Goal: Check status

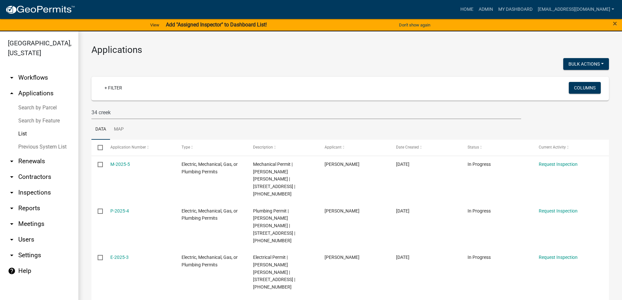
click at [23, 134] on link "List" at bounding box center [39, 133] width 78 height 13
click at [30, 145] on link "Previous System List" at bounding box center [39, 146] width 78 height 13
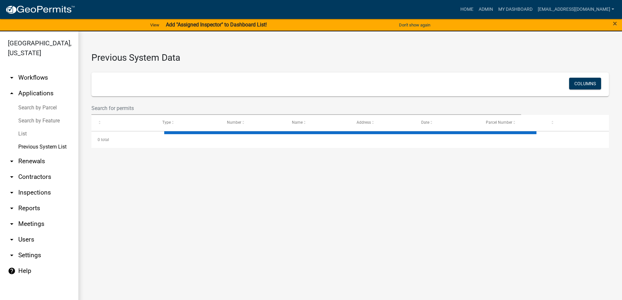
click at [25, 132] on link "List" at bounding box center [39, 133] width 78 height 13
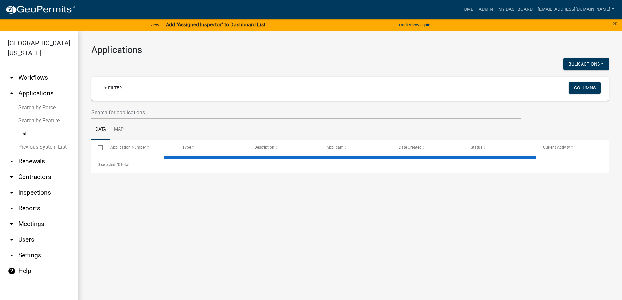
select select "3: 100"
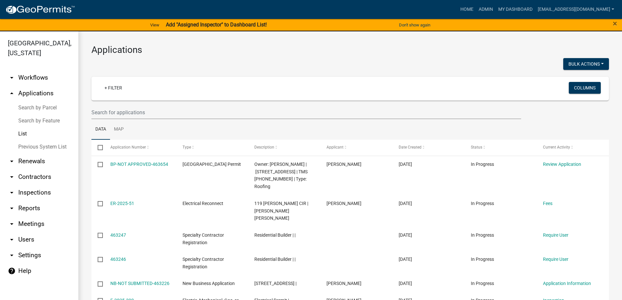
click at [25, 132] on link "List" at bounding box center [39, 133] width 78 height 13
click at [148, 114] on input "text" at bounding box center [305, 112] width 429 height 13
click at [43, 146] on link "Previous System List" at bounding box center [39, 146] width 78 height 13
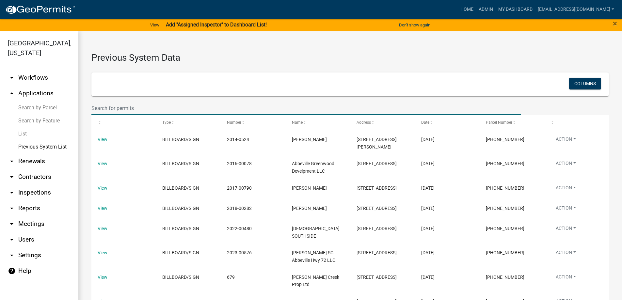
click at [156, 107] on input "text" at bounding box center [305, 107] width 429 height 13
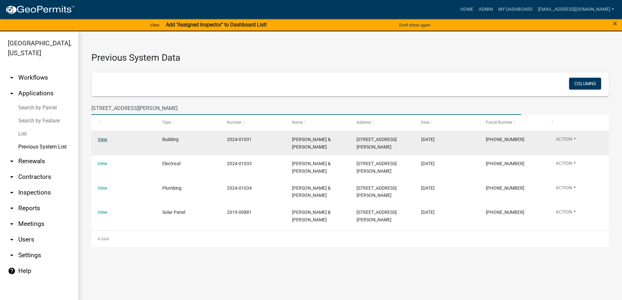
type input "[STREET_ADDRESS][PERSON_NAME]"
click at [100, 138] on link "View" at bounding box center [103, 139] width 10 height 5
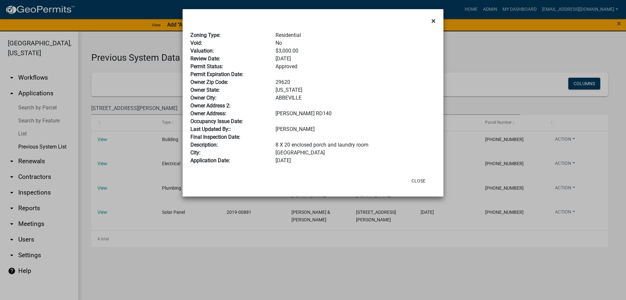
click at [435, 19] on span "×" at bounding box center [434, 20] width 4 height 9
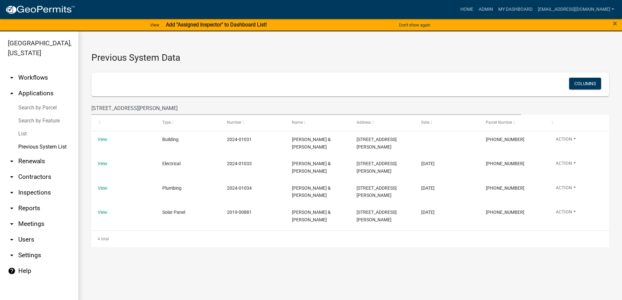
click at [24, 133] on link "List" at bounding box center [39, 133] width 78 height 13
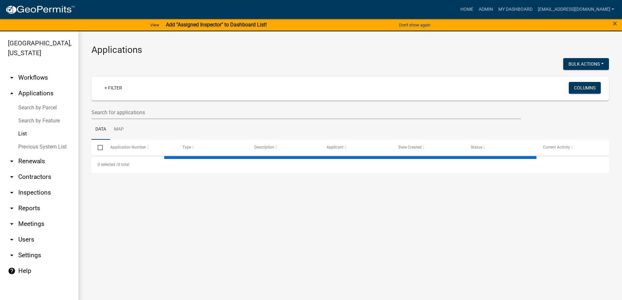
select select "3: 100"
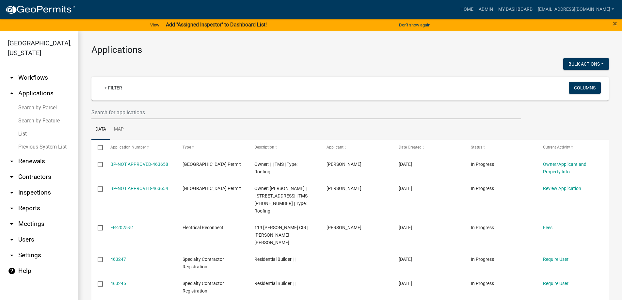
click at [24, 133] on link "List" at bounding box center [39, 133] width 78 height 13
click at [149, 111] on input "text" at bounding box center [305, 112] width 429 height 13
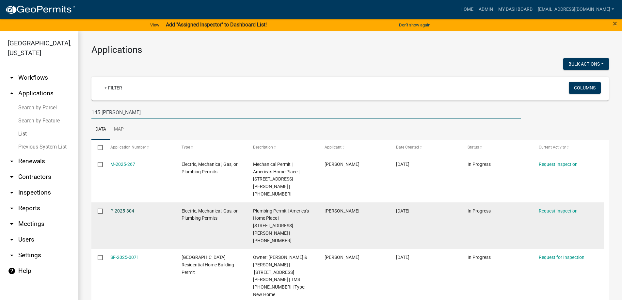
type input "145 [PERSON_NAME]"
click at [118, 208] on link "P-2025-304" at bounding box center [122, 210] width 24 height 5
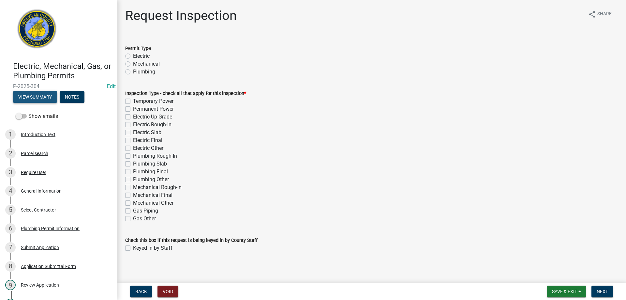
click at [39, 94] on button "View Summary" at bounding box center [35, 97] width 44 height 12
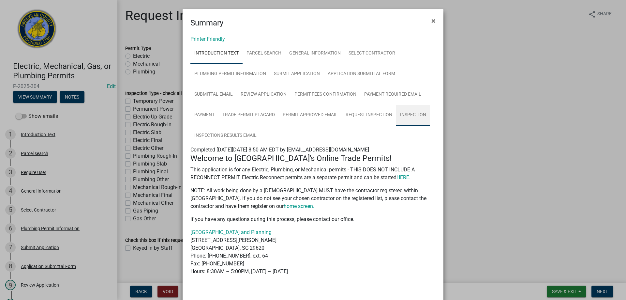
click at [410, 114] on link "Inspection" at bounding box center [413, 115] width 34 height 21
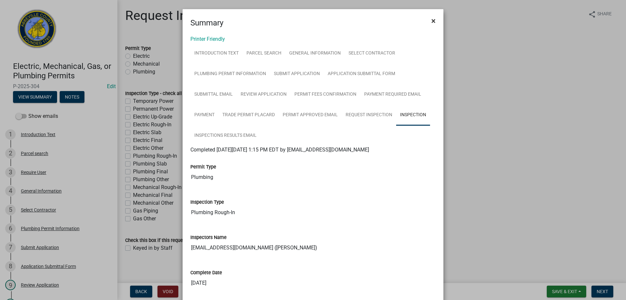
click at [432, 22] on span "×" at bounding box center [434, 20] width 4 height 9
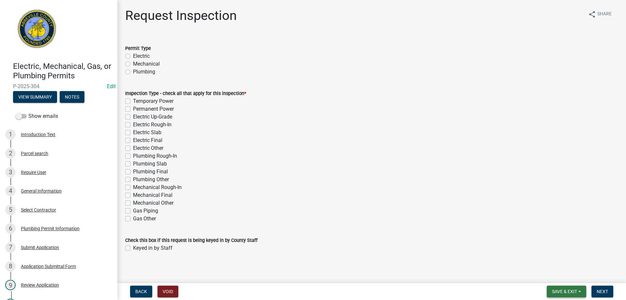
click at [560, 292] on span "Save & Exit" at bounding box center [564, 291] width 25 height 5
click at [554, 275] on button "Save & Exit" at bounding box center [560, 275] width 52 height 16
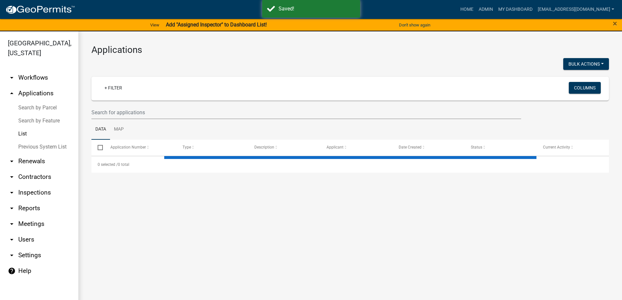
select select "3: 100"
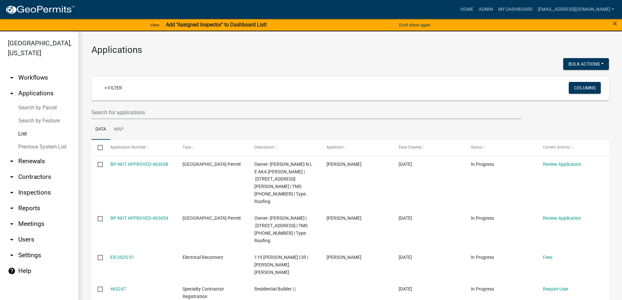
click at [25, 130] on link "List" at bounding box center [39, 133] width 78 height 13
click at [168, 114] on input "text" at bounding box center [305, 112] width 429 height 13
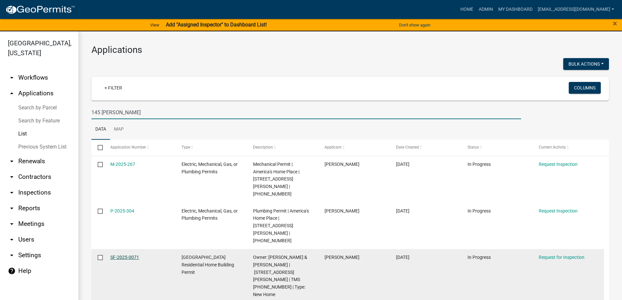
type input "145 [PERSON_NAME]"
click at [125, 254] on link "SF-2025-0071" at bounding box center [124, 256] width 29 height 5
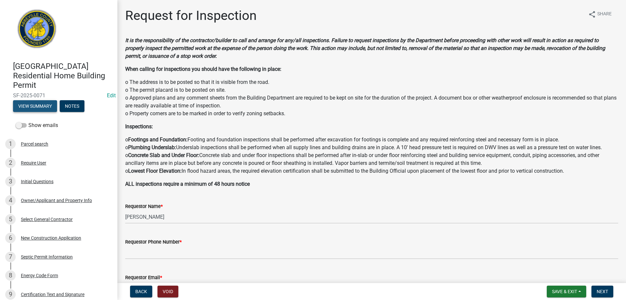
click at [43, 106] on button "View Summary" at bounding box center [35, 106] width 44 height 12
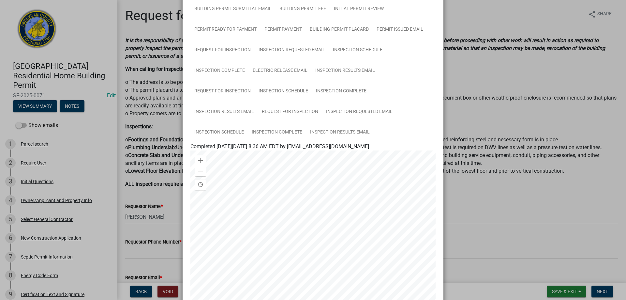
scroll to position [109, 0]
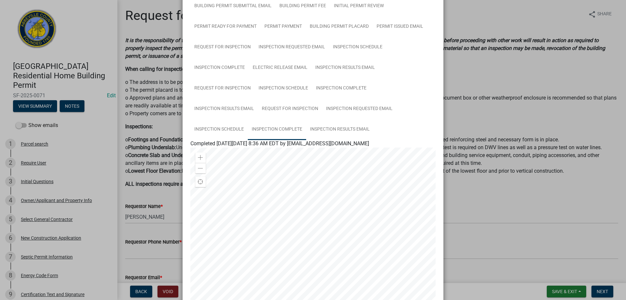
click at [268, 128] on link "Inspection Complete" at bounding box center [277, 129] width 58 height 21
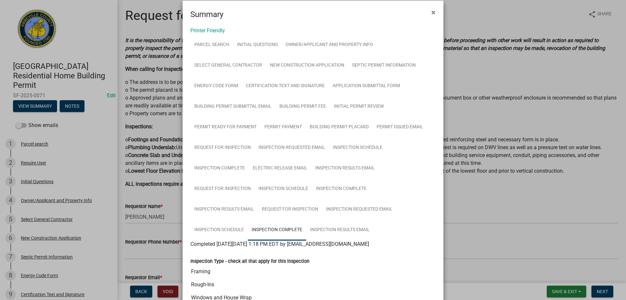
scroll to position [0, 0]
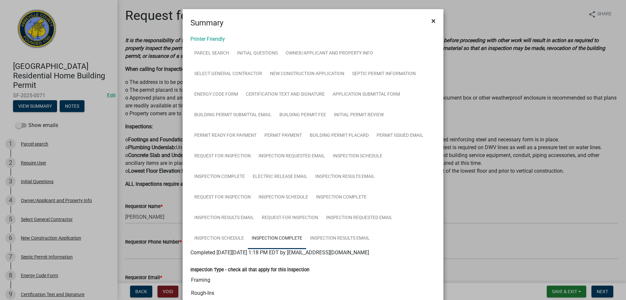
click at [429, 20] on button "×" at bounding box center [433, 21] width 15 height 18
